Goal: Task Accomplishment & Management: Use online tool/utility

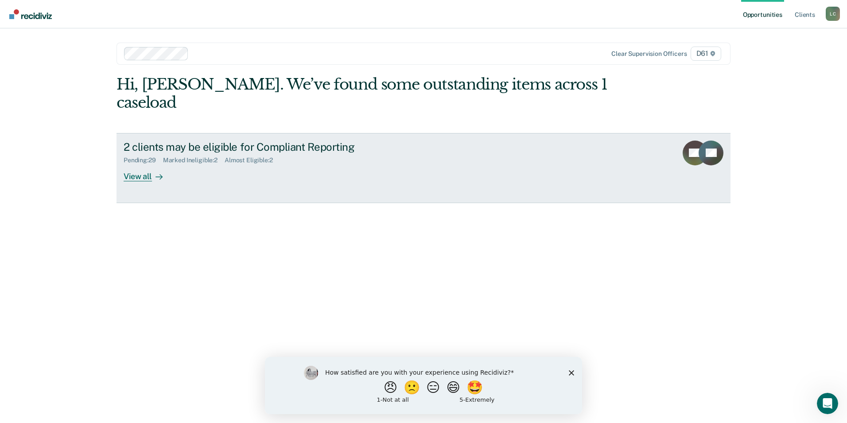
click at [157, 173] on icon at bounding box center [158, 176] width 7 height 7
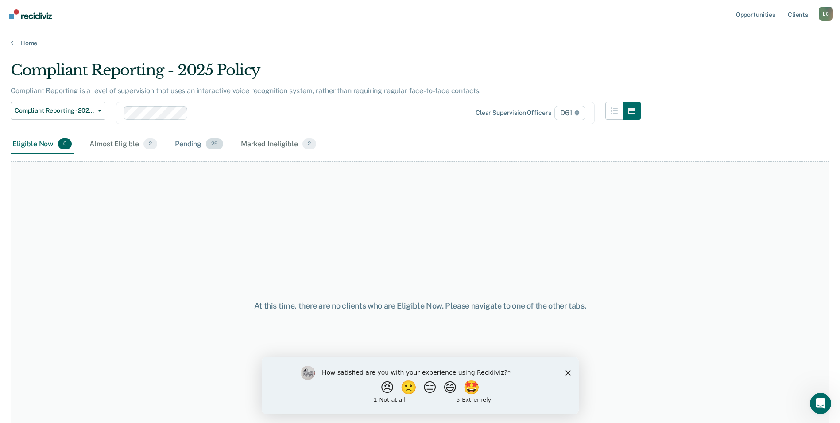
click at [175, 142] on div "Pending 29" at bounding box center [199, 144] width 52 height 19
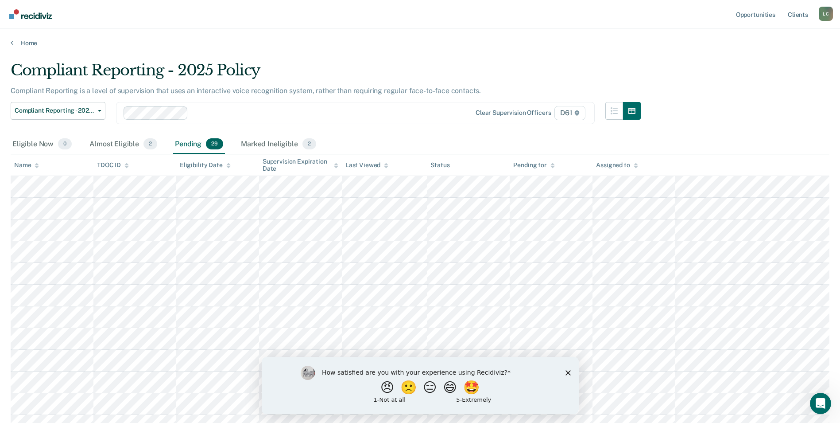
click at [36, 167] on icon at bounding box center [37, 167] width 4 height 2
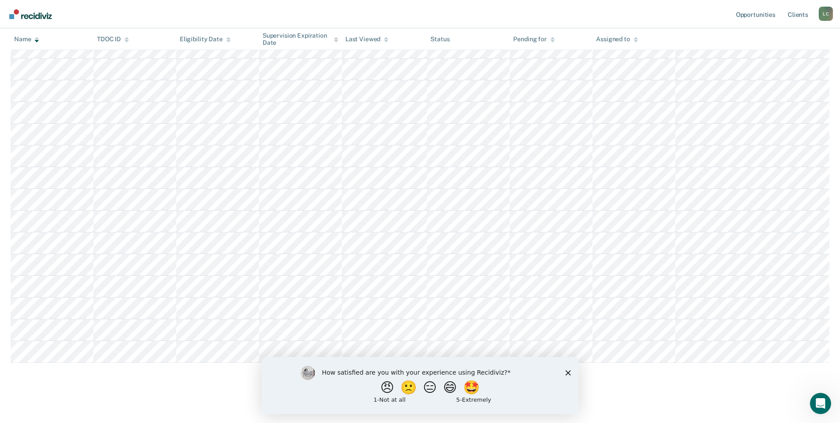
scroll to position [447, 0]
click at [564, 371] on div "How satisfied are you with your experience using Recidiviz? 😠 🙁 😑 😄 🤩 1 - Not a…" at bounding box center [419, 384] width 317 height 57
click at [566, 372] on icon "Close survey" at bounding box center [567, 371] width 5 height 5
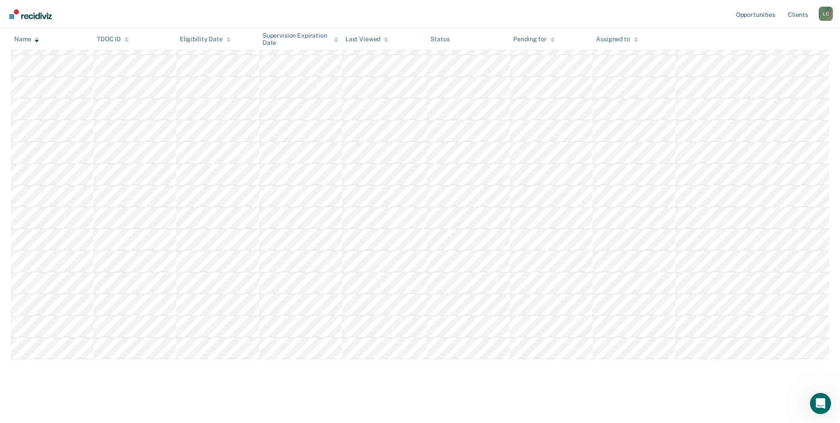
click at [93, 405] on main "Compliant Reporting - 2025 Policy Compliant Reporting is a level of supervision…" at bounding box center [420, 10] width 840 height 820
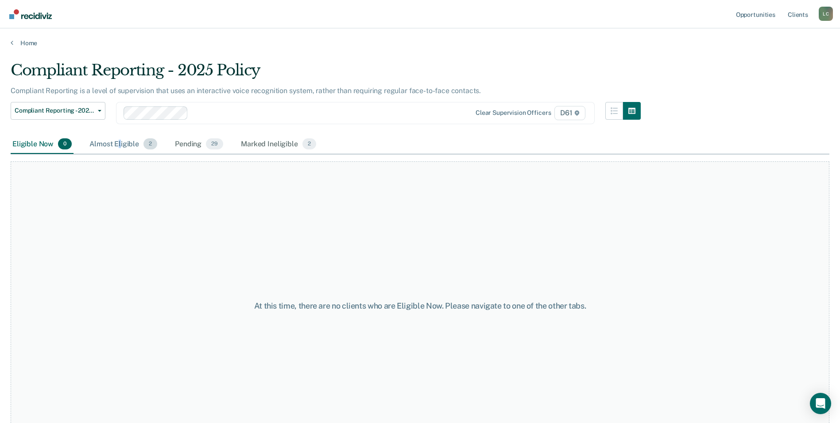
click at [119, 141] on div "Almost Eligible 2" at bounding box center [123, 144] width 71 height 19
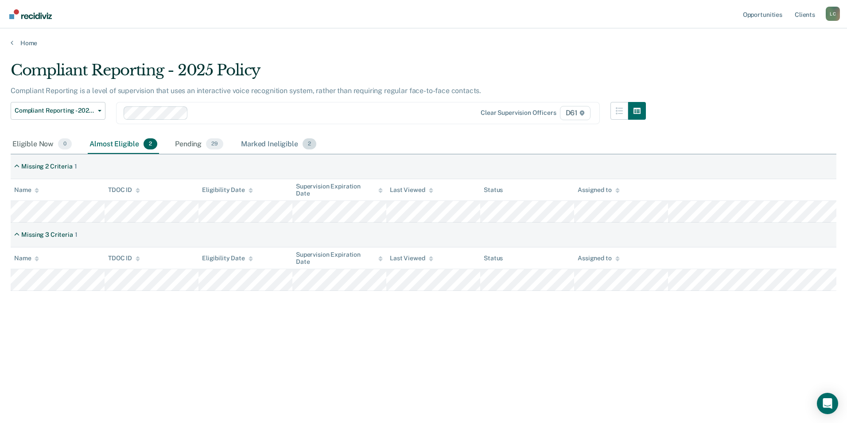
drag, startPoint x: 119, startPoint y: 141, endPoint x: 254, endPoint y: 143, distance: 134.7
click at [253, 143] on div "Marked Ineligible 2" at bounding box center [278, 144] width 79 height 19
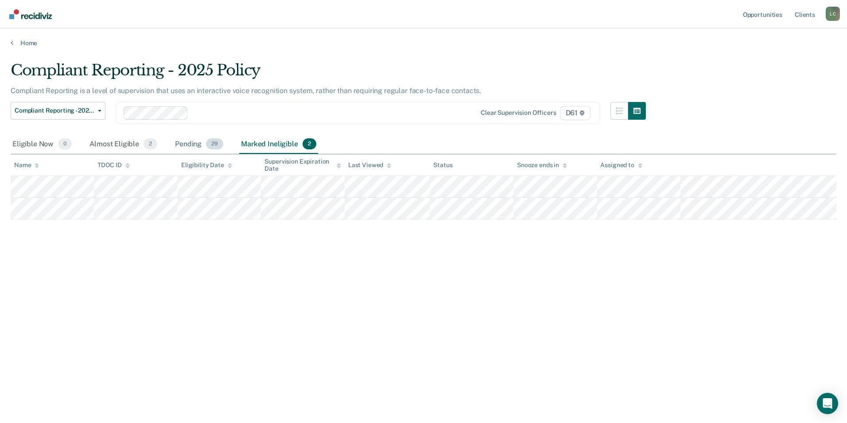
click at [193, 145] on div "Pending 29" at bounding box center [199, 144] width 52 height 19
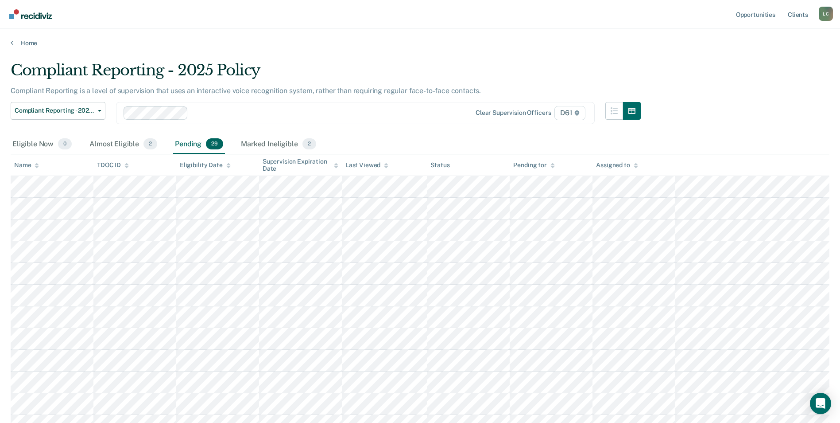
click at [39, 166] on icon at bounding box center [37, 166] width 4 height 6
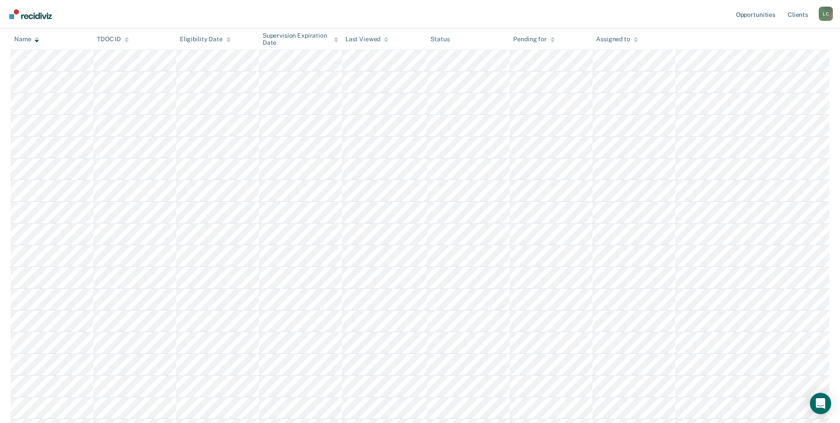
scroll to position [73, 0]
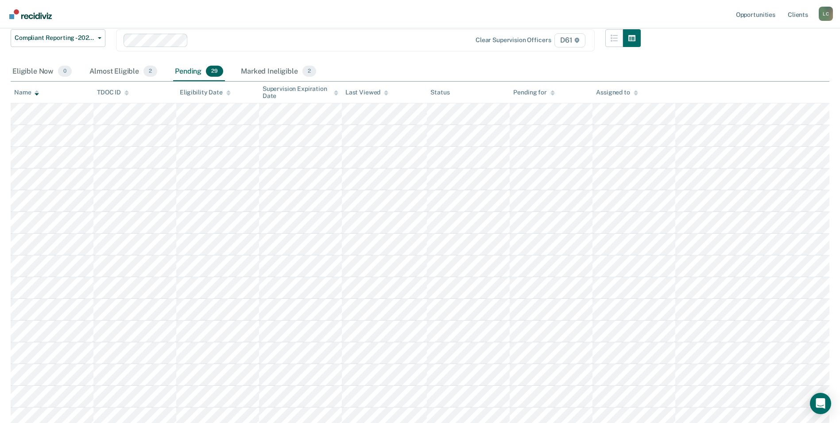
click at [34, 94] on div "Name" at bounding box center [26, 93] width 25 height 8
click at [35, 93] on icon at bounding box center [37, 93] width 4 height 6
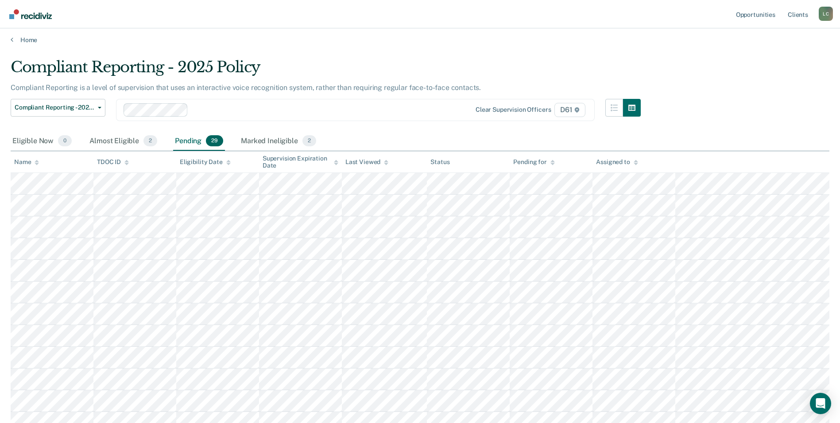
scroll to position [0, 0]
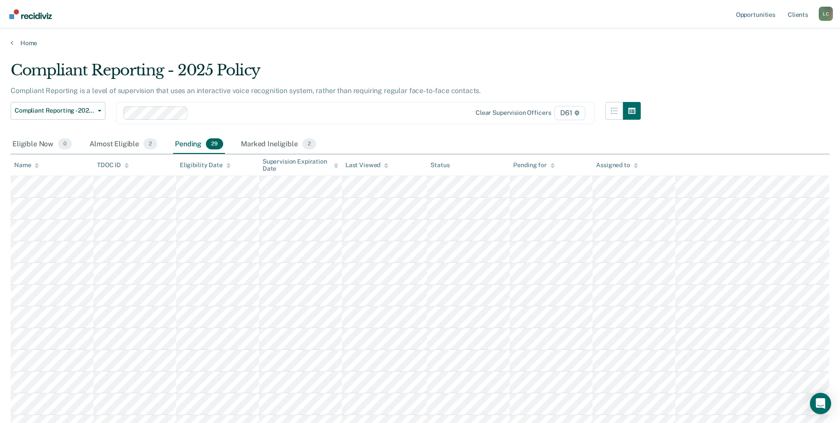
click at [31, 166] on div "Name" at bounding box center [26, 165] width 25 height 8
click at [125, 144] on div "Almost Eligible 2" at bounding box center [123, 144] width 71 height 19
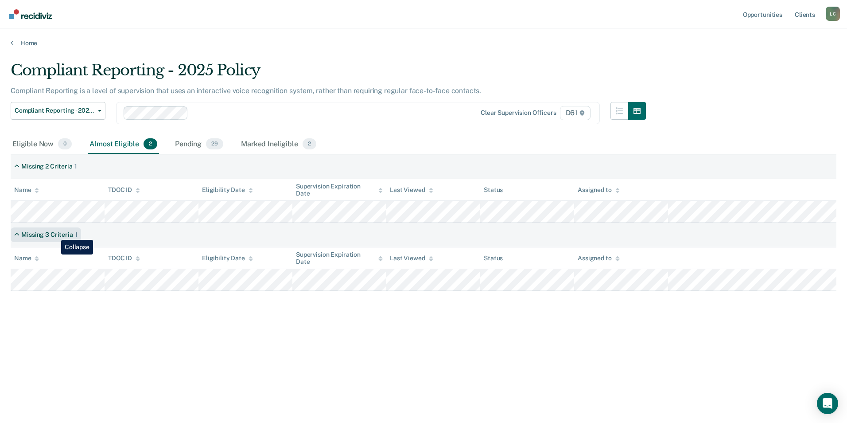
click at [54, 233] on div "Missing 3 Criteria" at bounding box center [46, 235] width 51 height 8
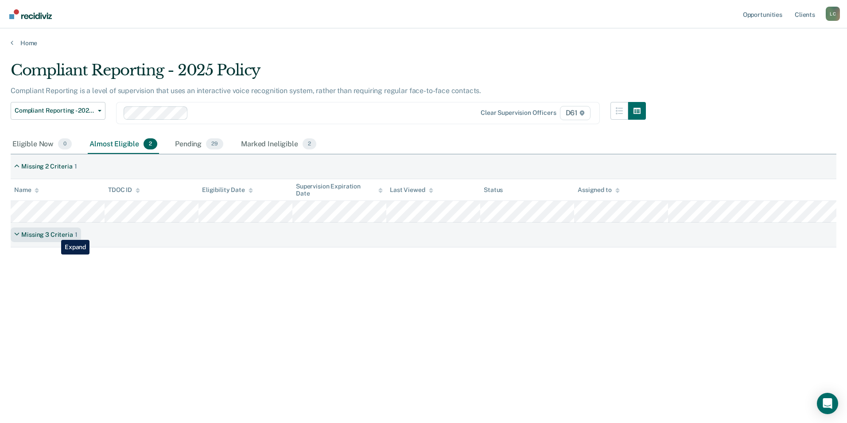
click at [54, 233] on div "Missing 3 Criteria" at bounding box center [46, 235] width 51 height 8
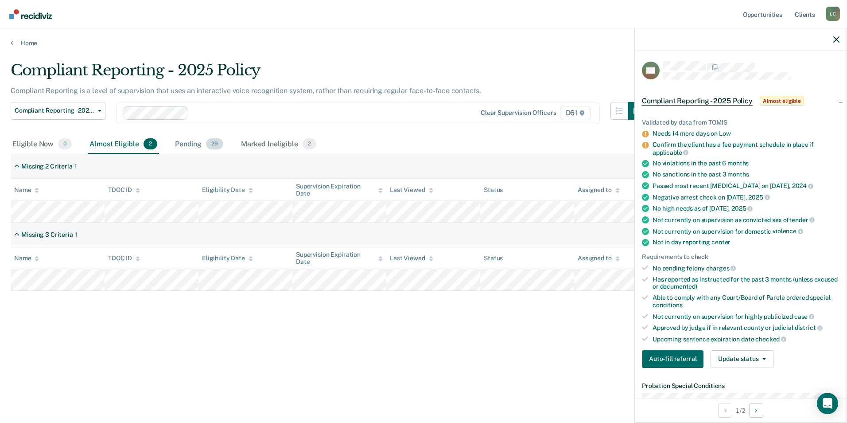
click at [183, 148] on div "Pending 29" at bounding box center [199, 144] width 52 height 19
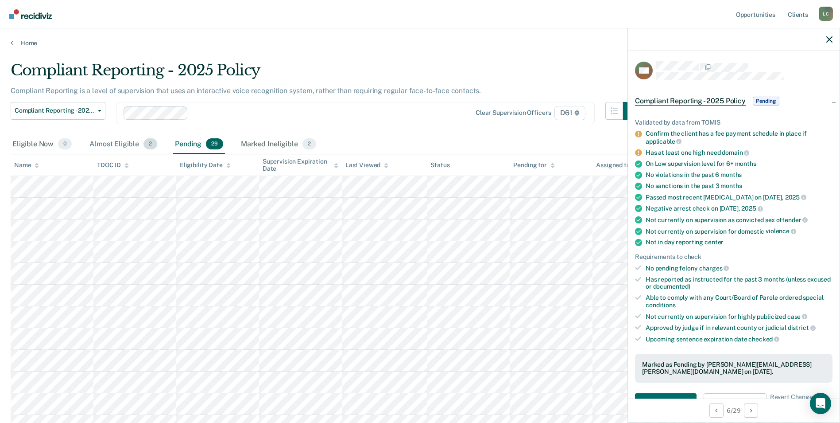
click at [128, 138] on div "Almost Eligible 2" at bounding box center [123, 144] width 71 height 19
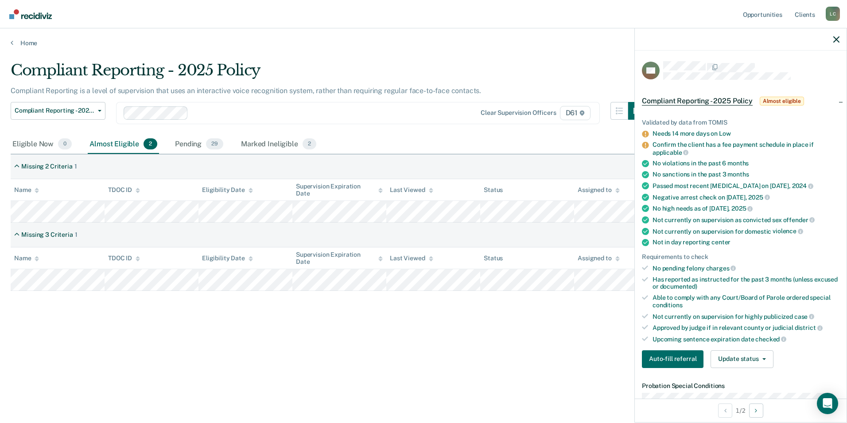
click at [264, 373] on div "Compliant Reporting - 2025 Policy Compliant Reporting is a level of supervision…" at bounding box center [424, 222] width 826 height 323
click at [216, 323] on div "Compliant Reporting - 2025 Policy Compliant Reporting is a level of supervision…" at bounding box center [424, 208] width 826 height 295
click at [200, 144] on div "Pending 29" at bounding box center [199, 144] width 52 height 19
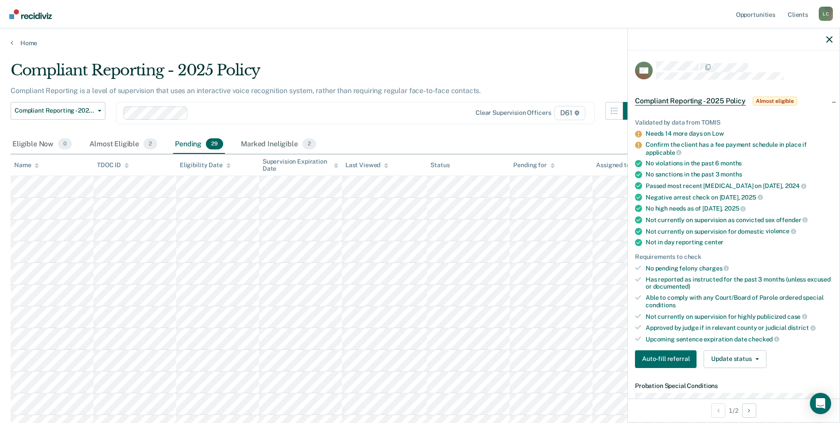
click at [35, 164] on icon at bounding box center [37, 166] width 4 height 6
click at [830, 39] on icon "button" at bounding box center [830, 39] width 6 height 6
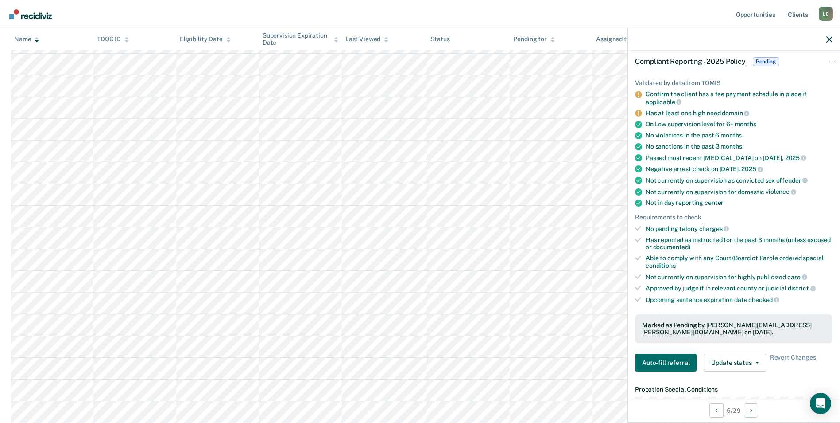
scroll to position [44, 0]
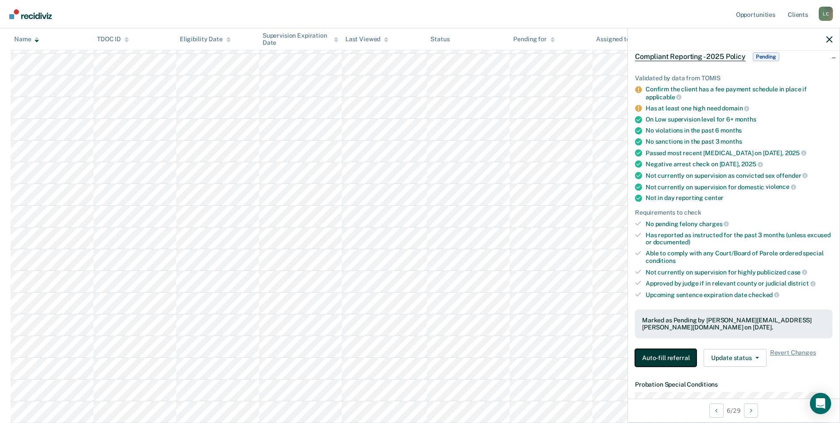
click at [667, 354] on button "Auto-fill referral" at bounding box center [666, 358] width 62 height 18
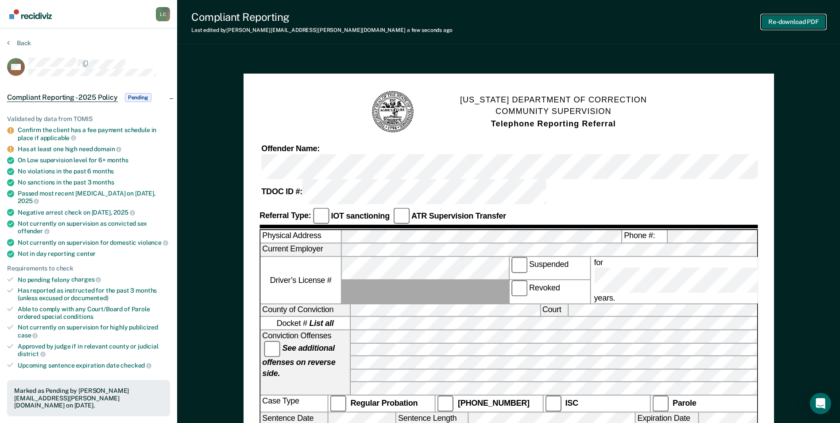
click at [792, 22] on button "Re-download PDF" at bounding box center [794, 22] width 65 height 15
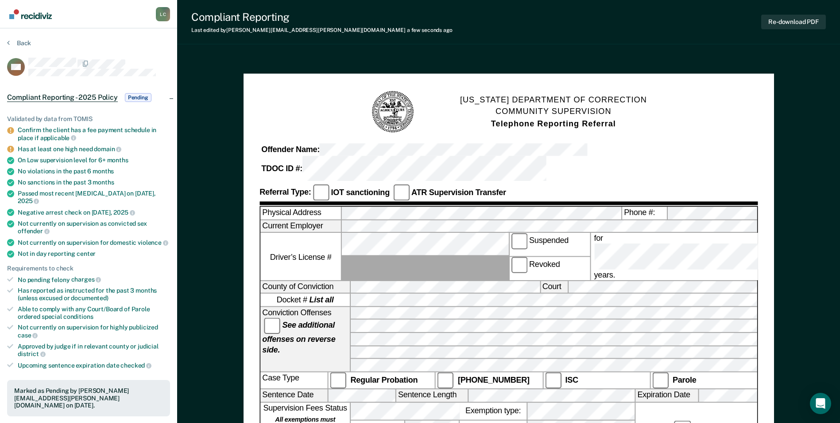
click at [22, 40] on button "Back" at bounding box center [19, 43] width 24 height 8
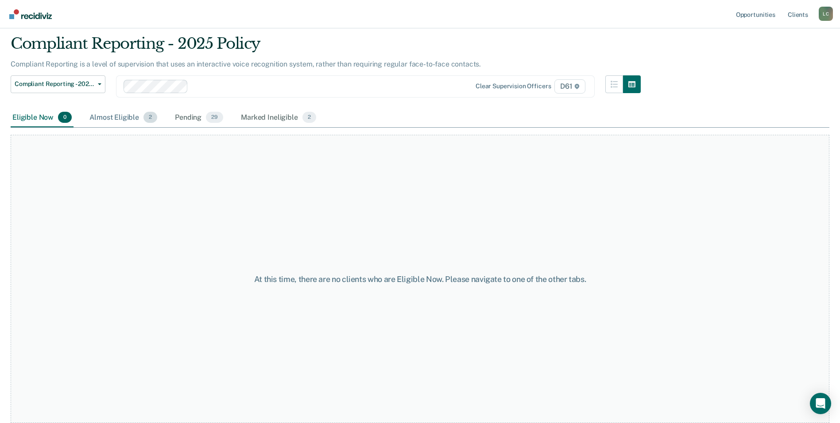
click at [105, 110] on div "Almost Eligible 2" at bounding box center [123, 117] width 71 height 19
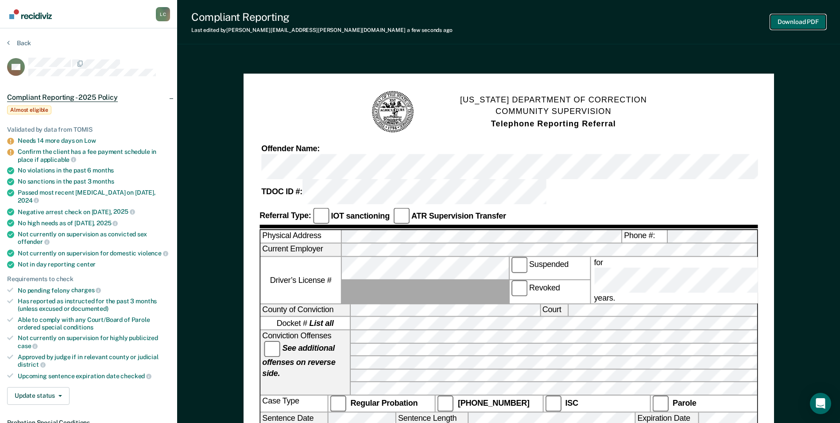
click at [789, 27] on button "Download PDF" at bounding box center [798, 22] width 55 height 15
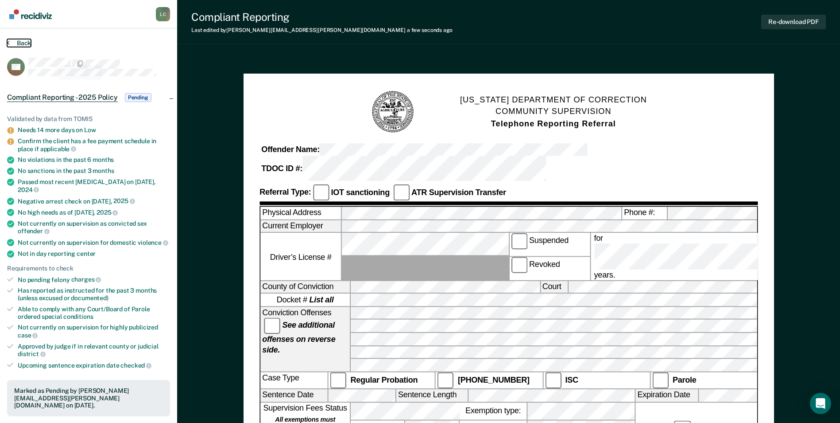
click at [30, 42] on button "Back" at bounding box center [19, 43] width 24 height 8
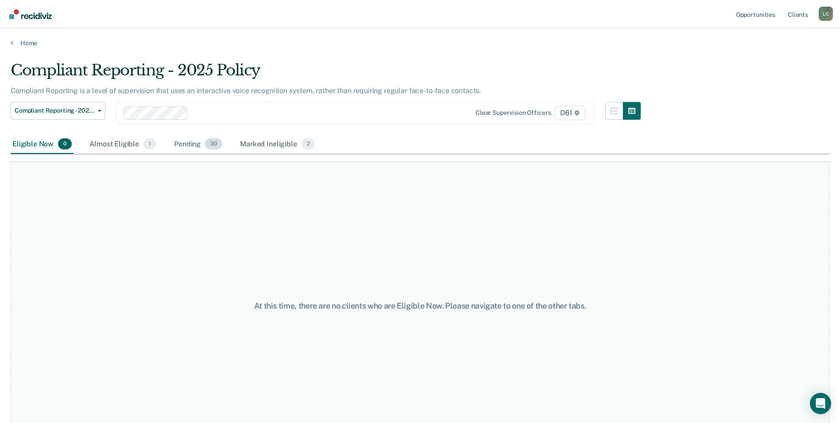
click at [192, 141] on div "Pending 30" at bounding box center [198, 144] width 52 height 19
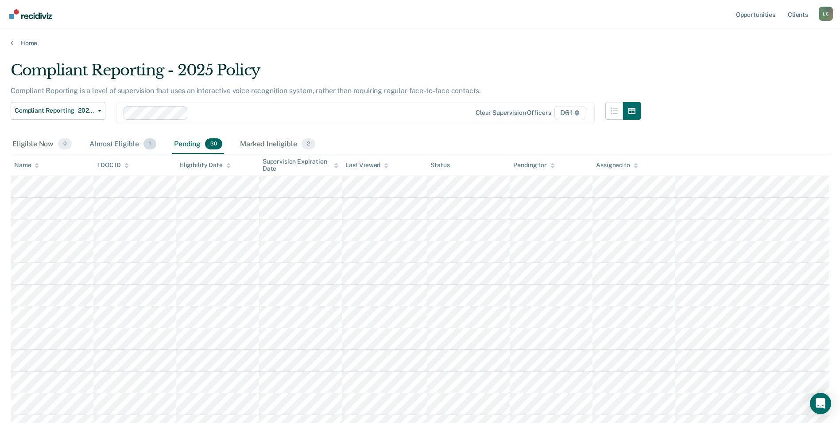
click at [122, 147] on div "Almost Eligible 1" at bounding box center [123, 144] width 70 height 19
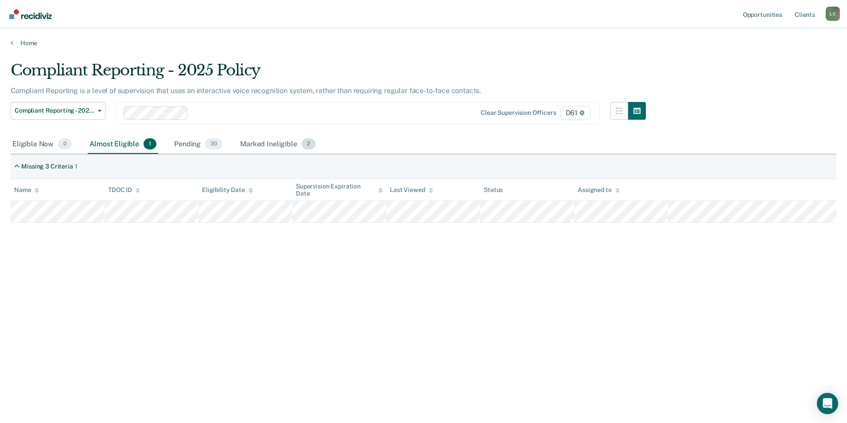
click at [241, 143] on div "Marked Ineligible 2" at bounding box center [277, 144] width 79 height 19
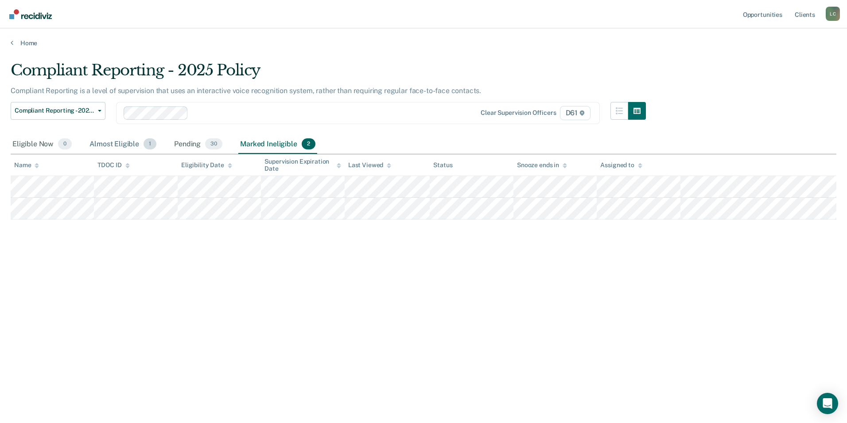
click at [132, 144] on div "Almost Eligible 1" at bounding box center [123, 144] width 70 height 19
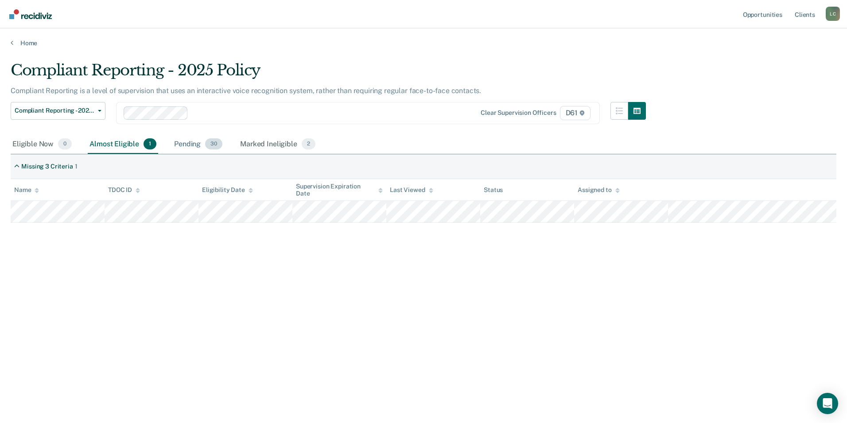
click at [177, 144] on div "Pending 30" at bounding box center [198, 144] width 52 height 19
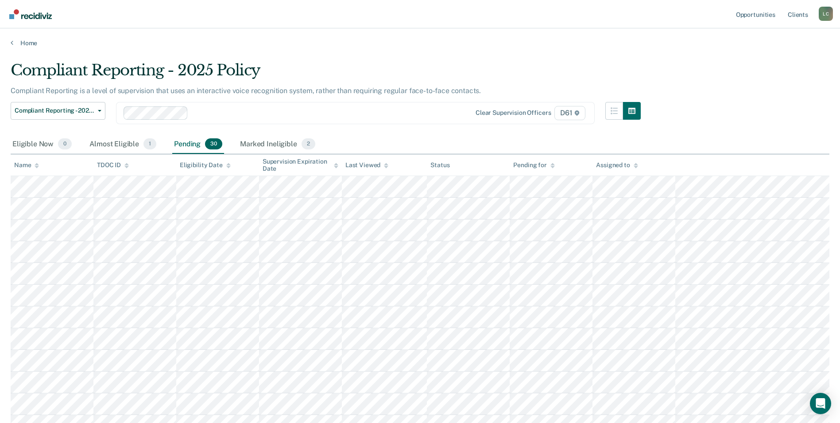
click at [39, 169] on th "Name" at bounding box center [52, 165] width 83 height 22
click at [36, 168] on icon at bounding box center [37, 166] width 4 height 6
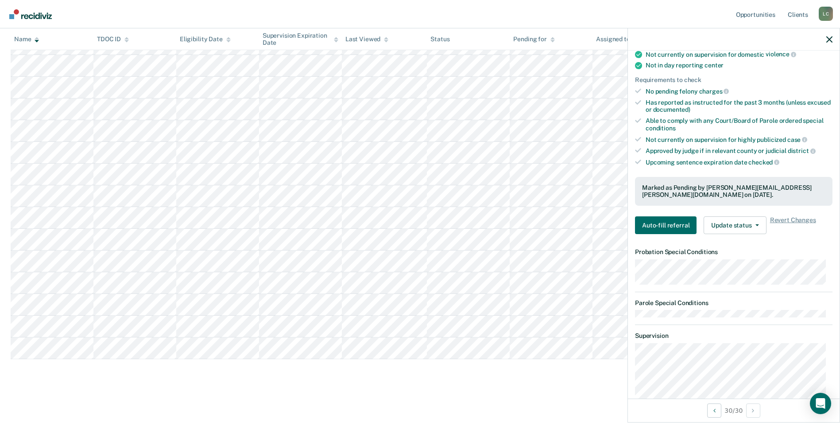
scroll to position [177, 0]
click at [755, 228] on button "Update status" at bounding box center [735, 225] width 62 height 18
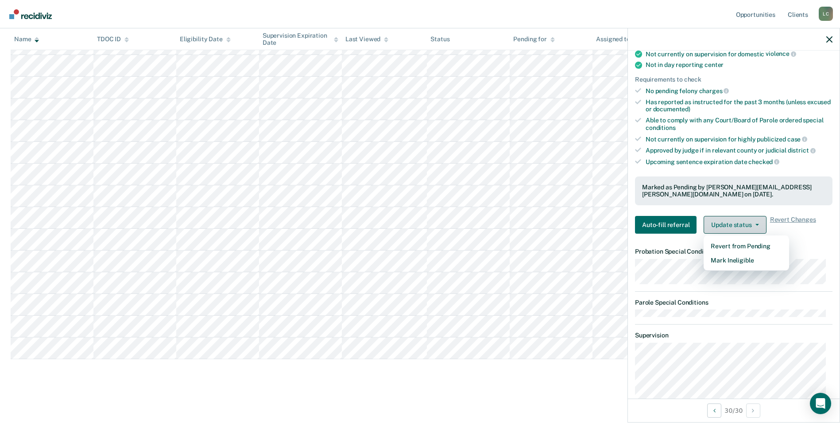
click at [754, 222] on button "Update status" at bounding box center [735, 225] width 62 height 18
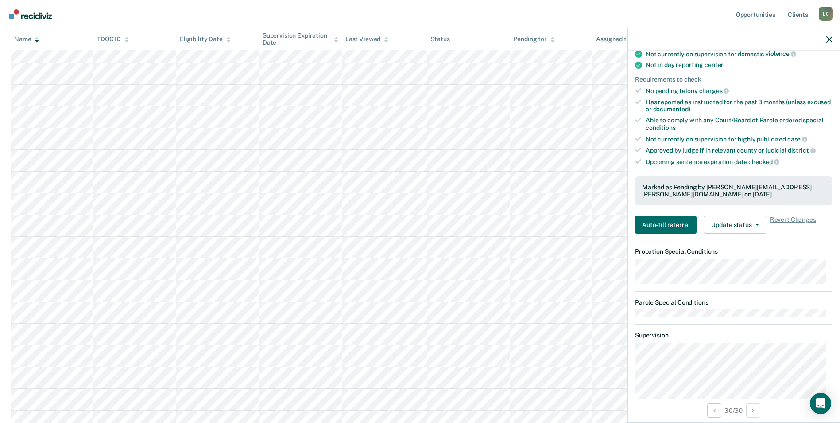
scroll to position [468, 0]
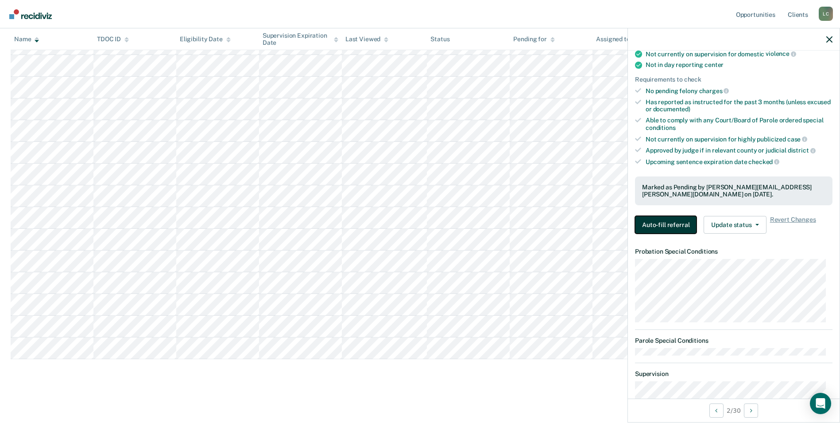
click at [665, 223] on button "Auto-fill referral" at bounding box center [666, 225] width 62 height 18
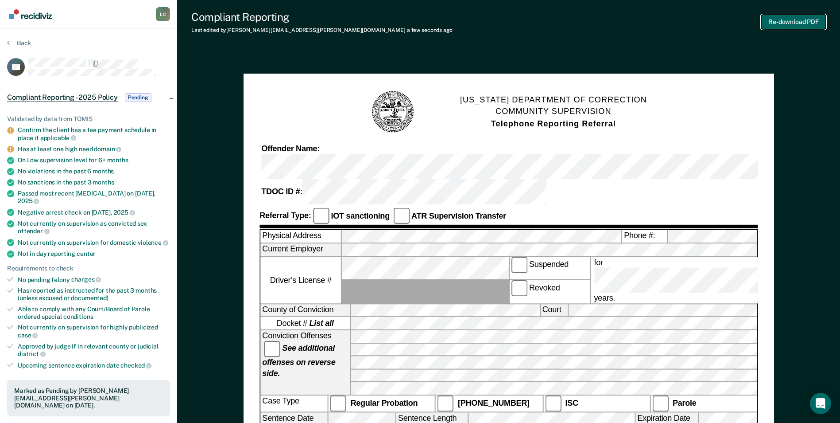
click at [785, 22] on button "Re-download PDF" at bounding box center [794, 22] width 65 height 15
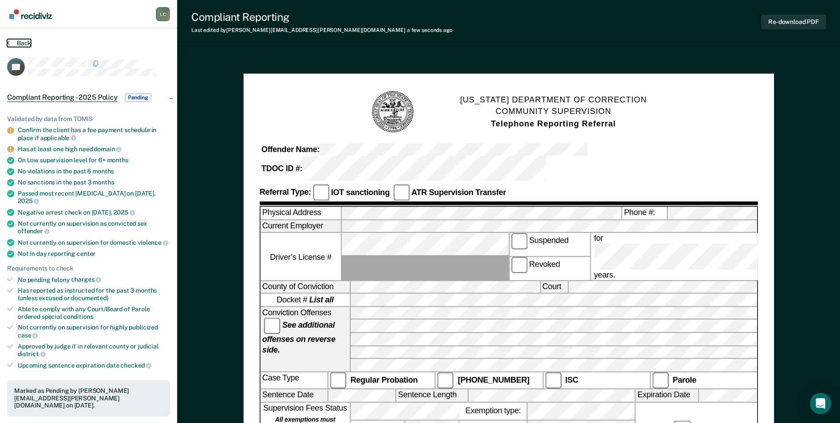
click at [17, 40] on button "Back" at bounding box center [19, 43] width 24 height 8
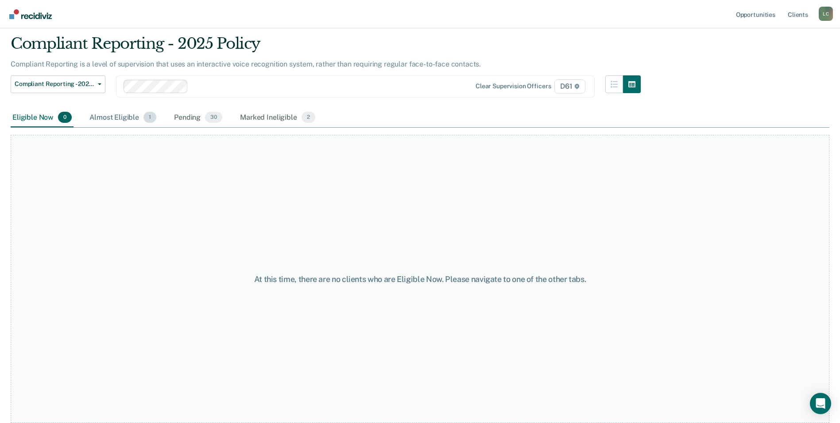
click at [126, 109] on div "Almost Eligible 1" at bounding box center [123, 117] width 70 height 19
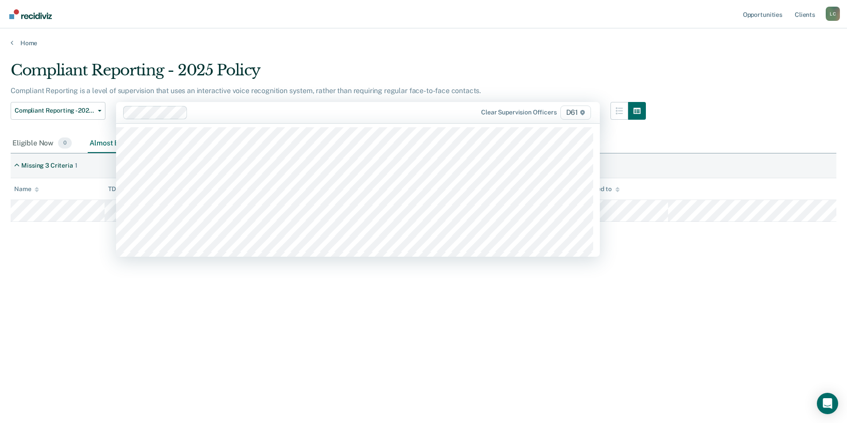
click at [250, 98] on div "Compliant Reporting is a level of supervision that uses an interactive voice re…" at bounding box center [328, 94] width 635 height 16
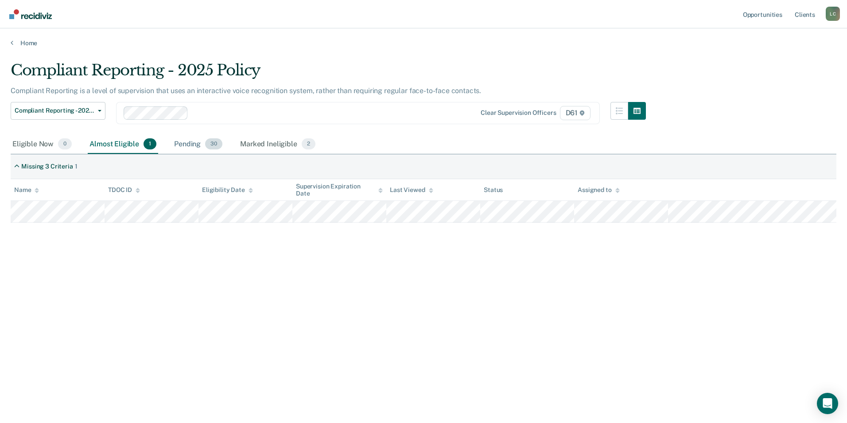
click at [187, 138] on div "Pending 30" at bounding box center [198, 144] width 52 height 19
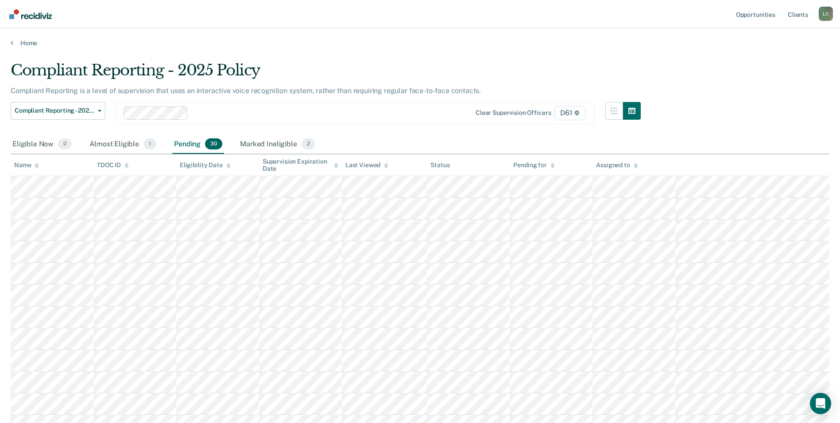
click at [35, 165] on icon at bounding box center [37, 166] width 4 height 6
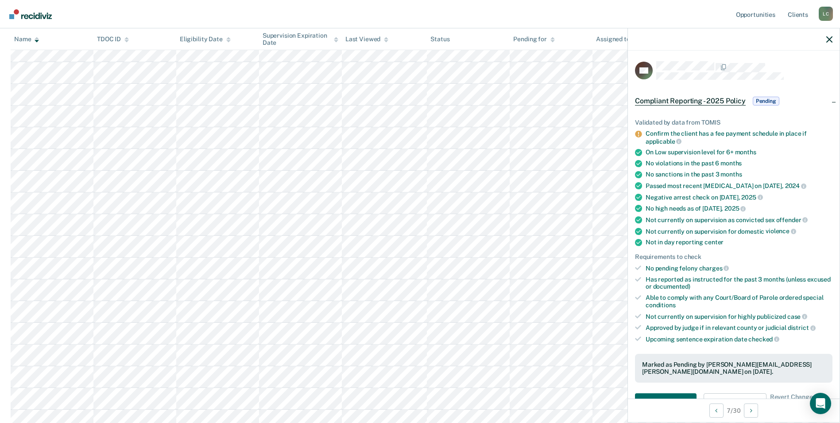
scroll to position [443, 0]
